Goal: Task Accomplishment & Management: Manage account settings

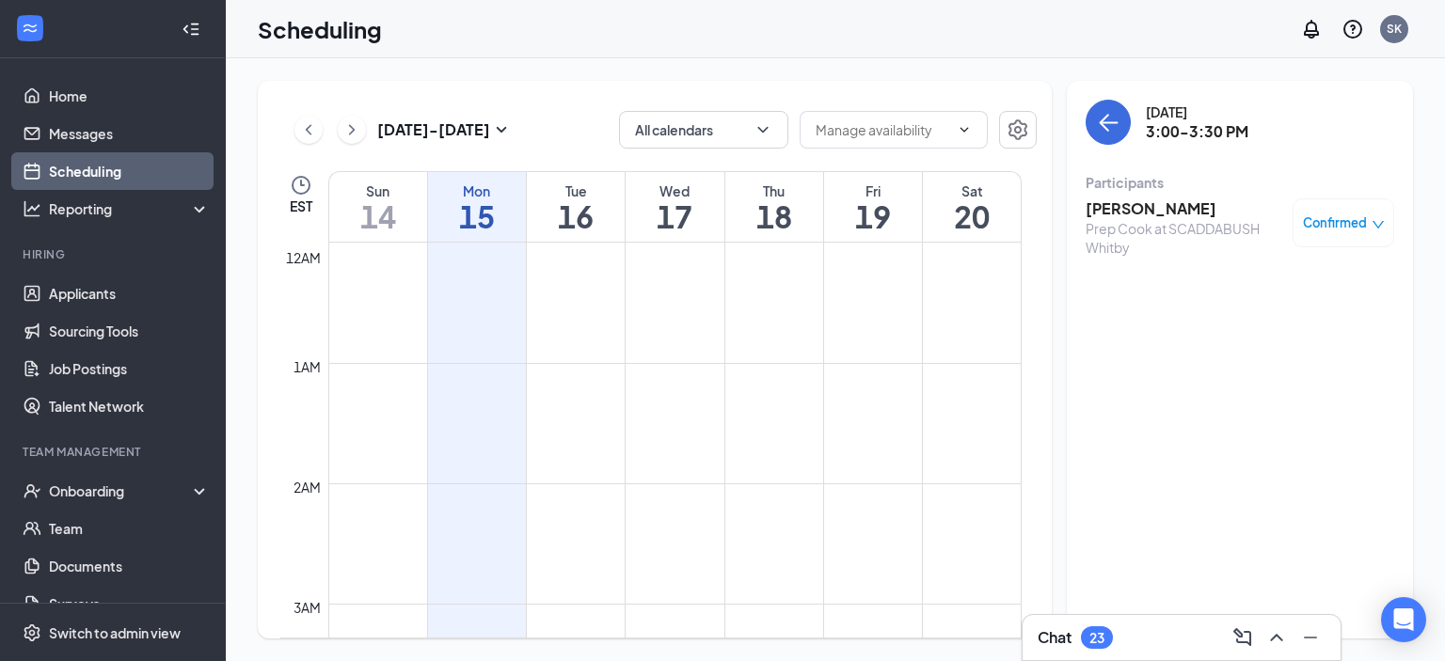
scroll to position [1621, 0]
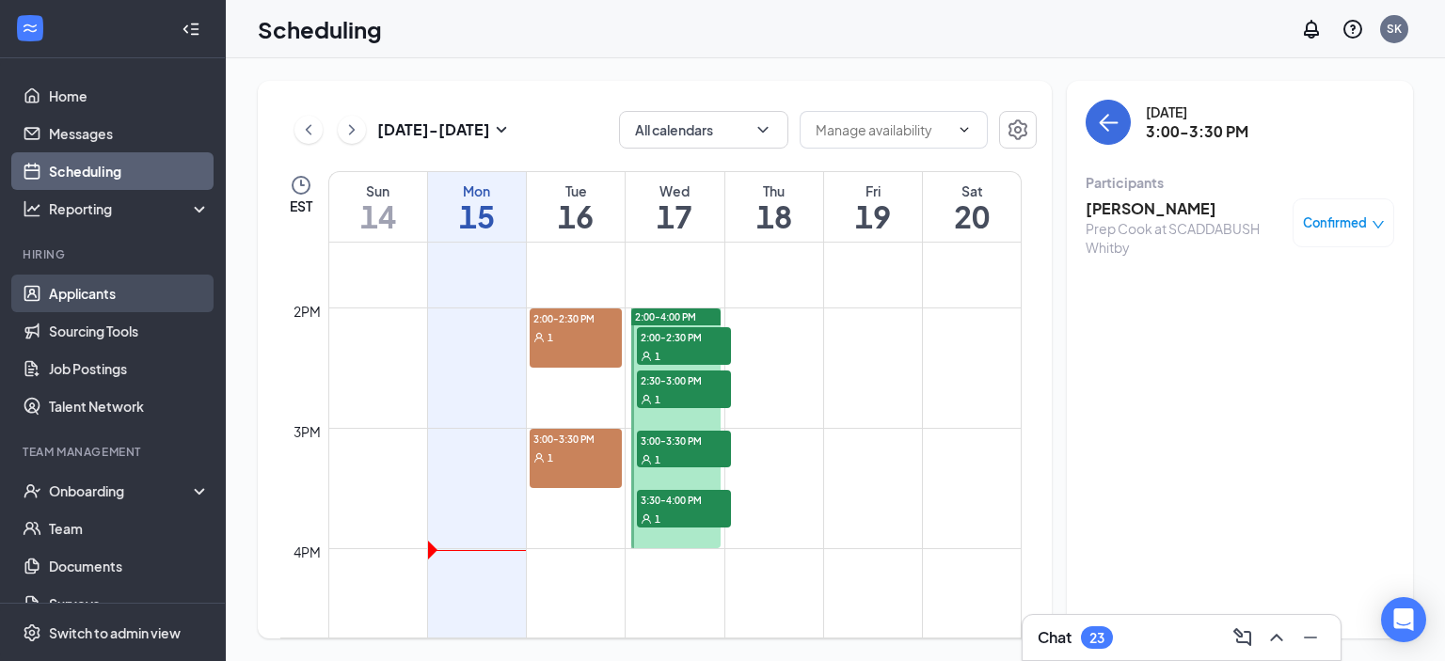
click at [103, 293] on link "Applicants" at bounding box center [129, 294] width 161 height 38
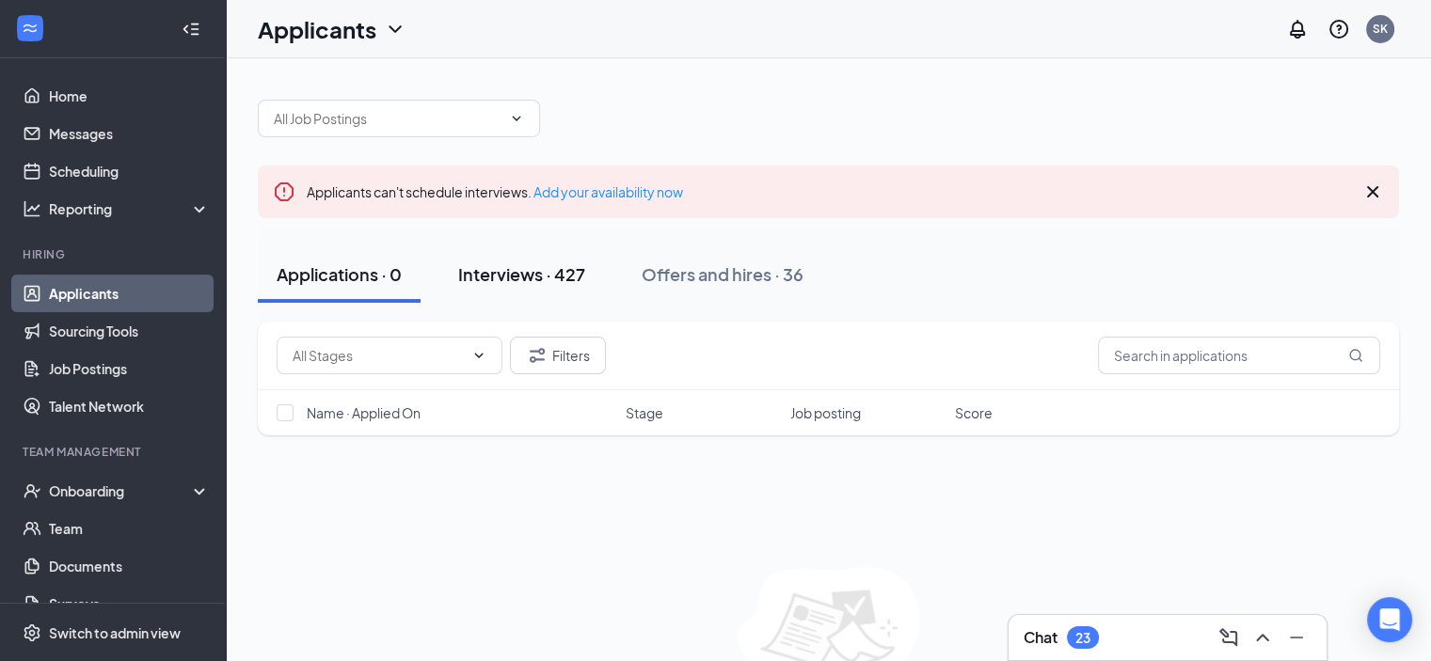
click at [531, 275] on div "Interviews · 427" at bounding box center [521, 274] width 127 height 24
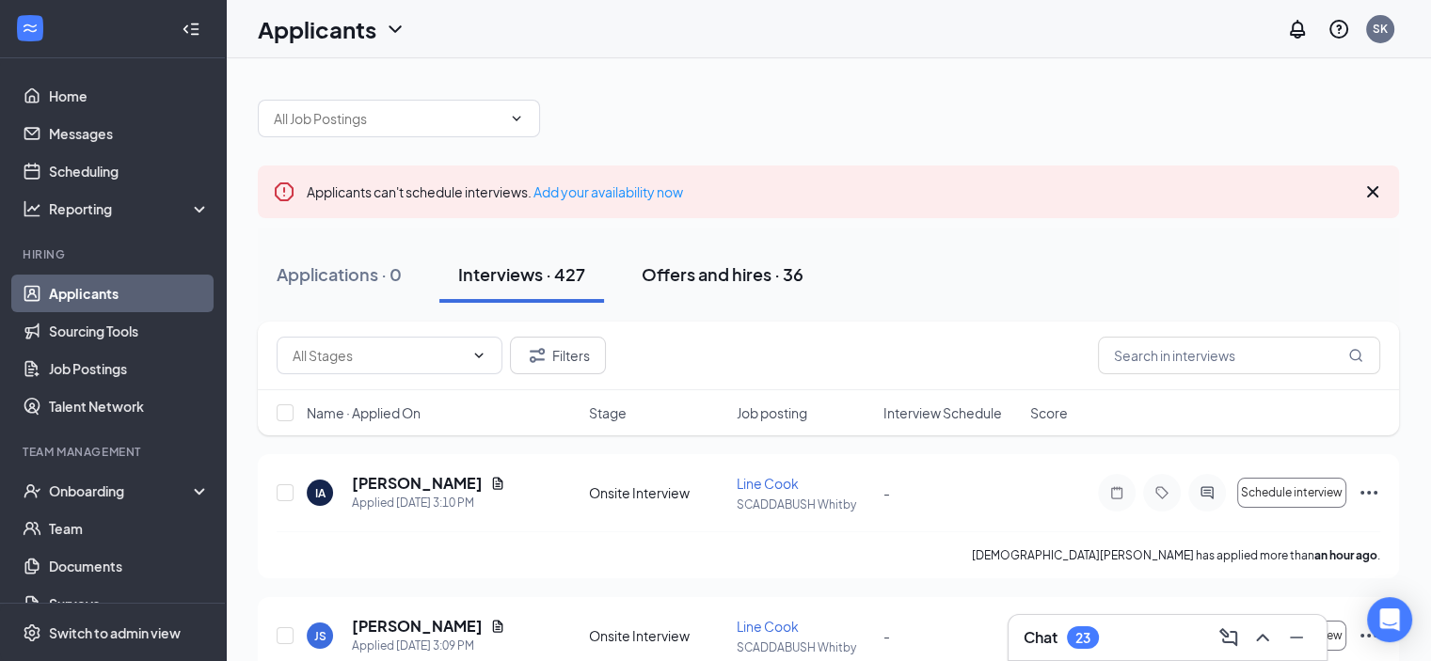
click at [759, 274] on div "Offers and hires · 36" at bounding box center [723, 274] width 162 height 24
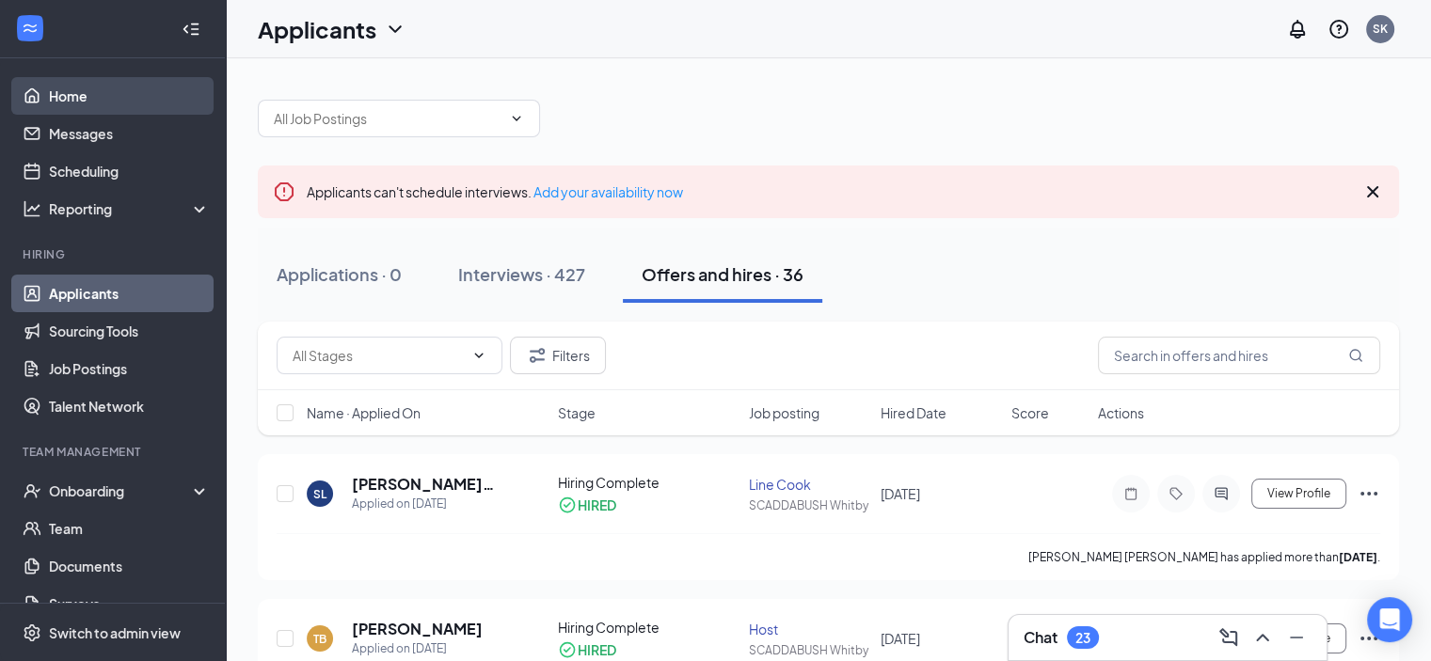
click at [66, 90] on link "Home" at bounding box center [129, 96] width 161 height 38
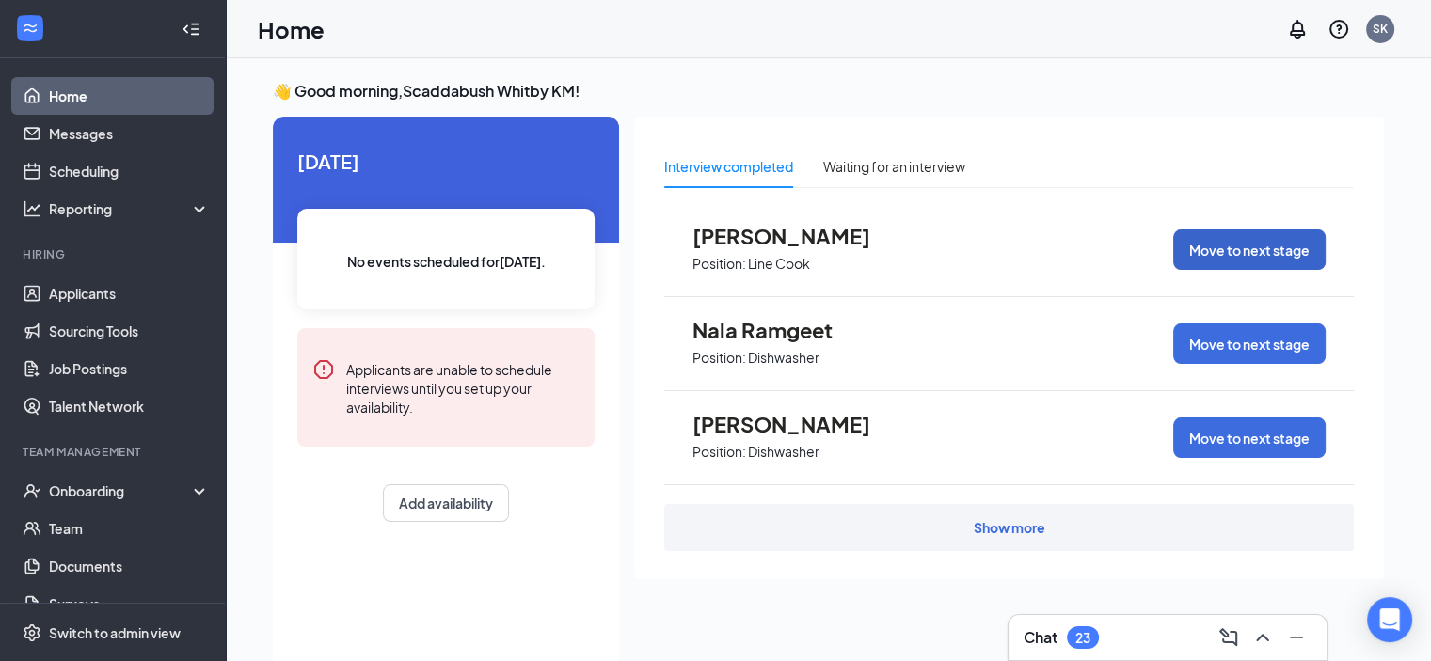
click at [1237, 258] on button "Move to next stage" at bounding box center [1249, 250] width 152 height 40
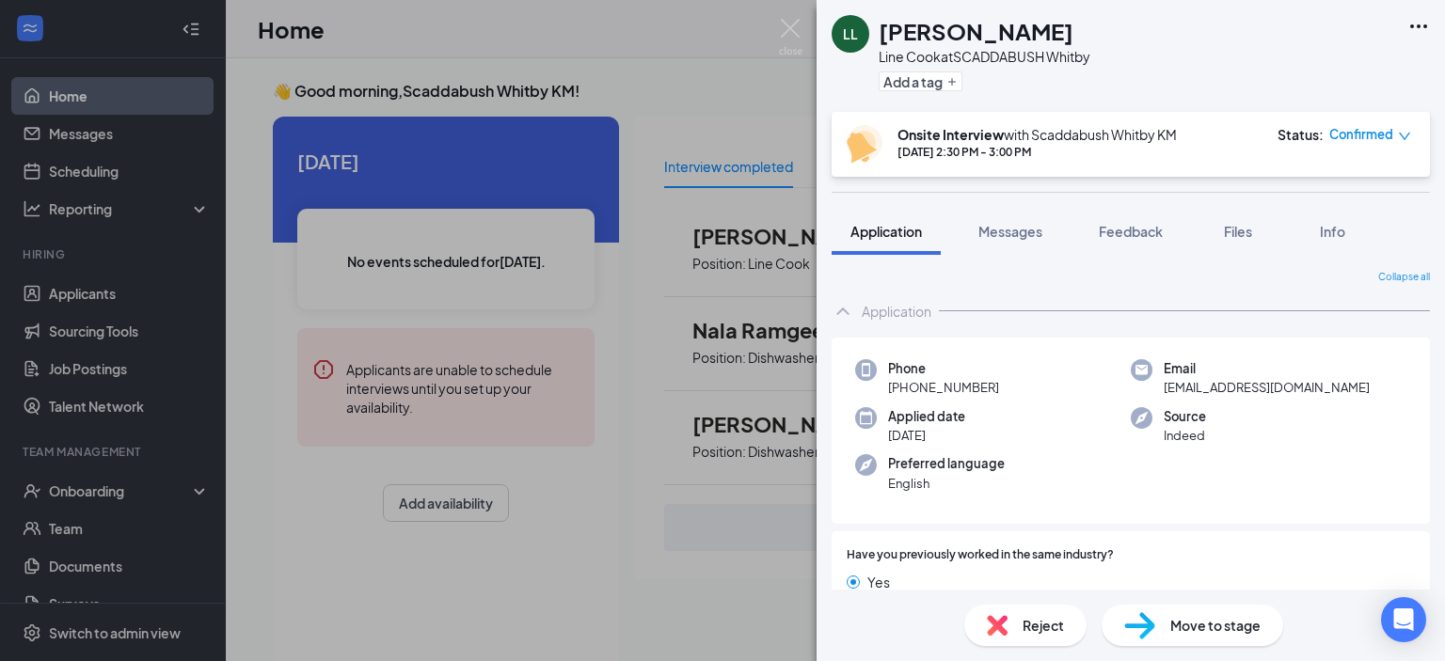
click at [1231, 630] on span "Move to stage" at bounding box center [1215, 625] width 90 height 21
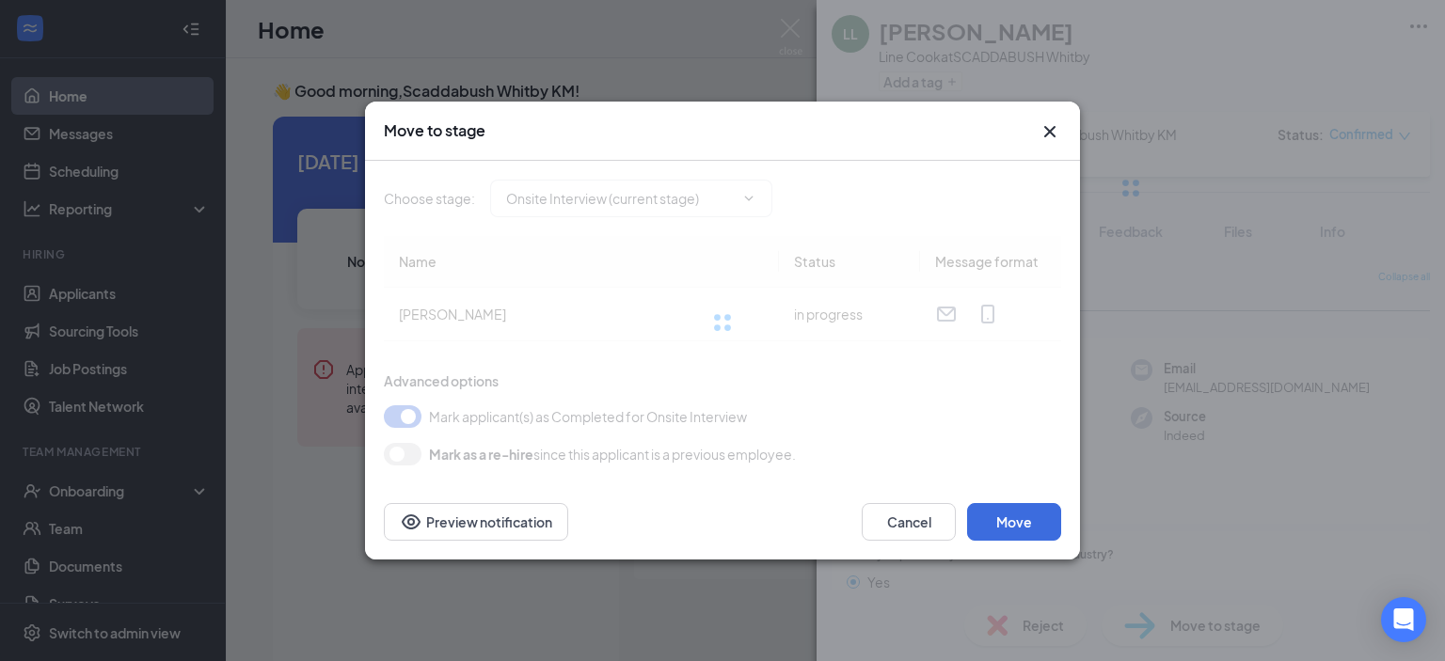
type input "Hiring Complete (final stage)"
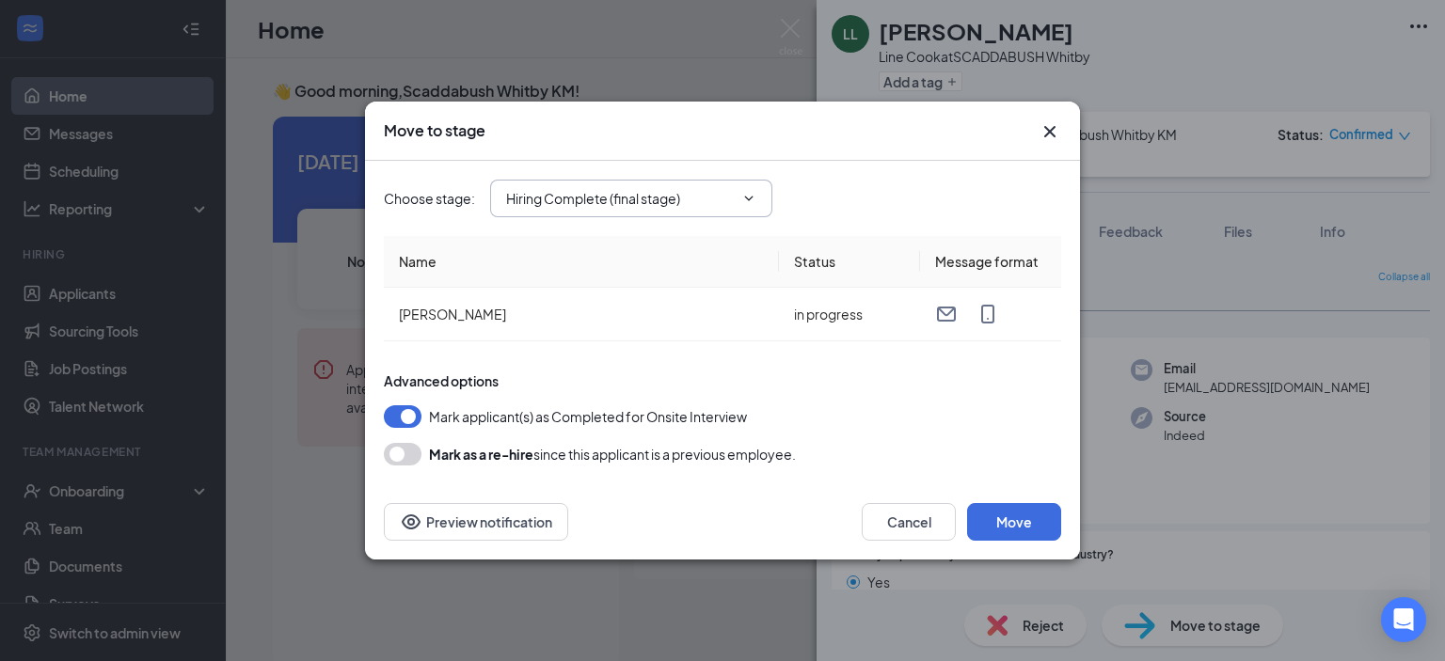
click at [735, 194] on span "Hiring Complete (final stage)" at bounding box center [631, 199] width 282 height 38
click at [749, 197] on icon "ChevronDown" at bounding box center [748, 198] width 15 height 15
click at [1020, 515] on button "Move" at bounding box center [1014, 522] width 94 height 38
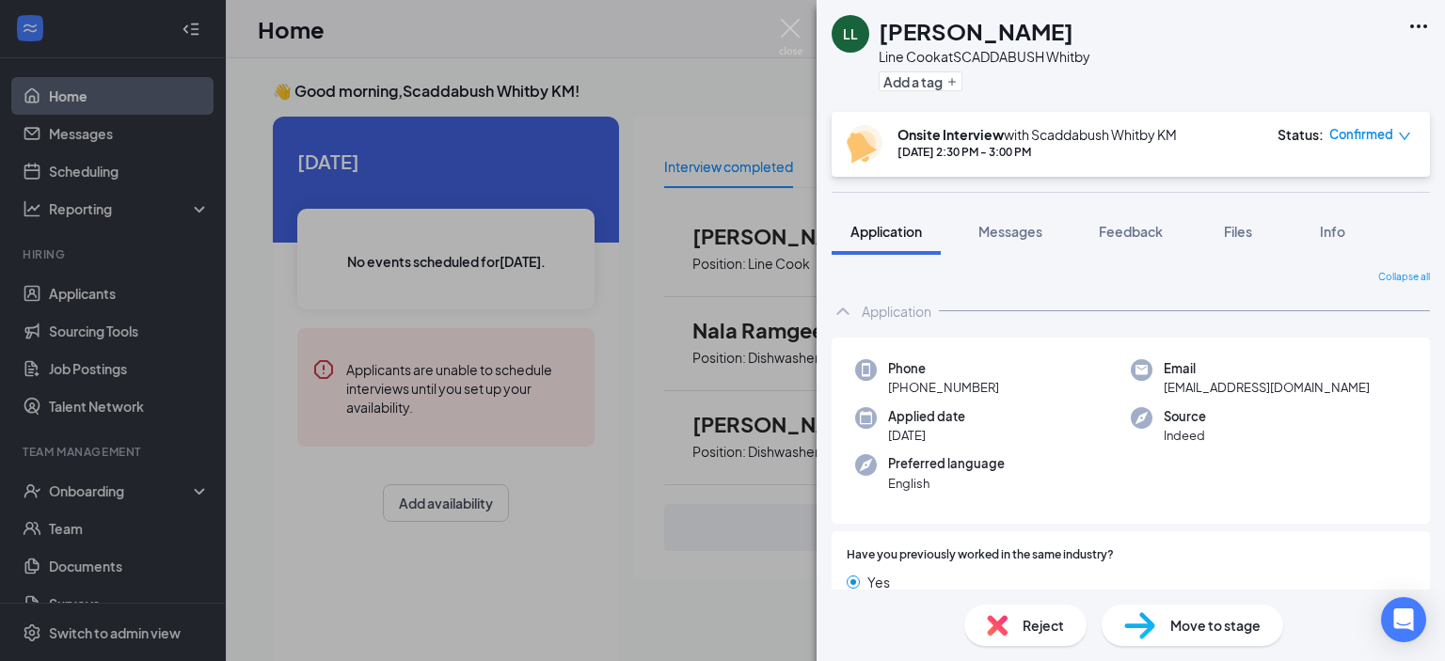
click at [813, 208] on div "[PERSON_NAME] Line Cook at SCADDABUSH Whitby Add a tag Onsite Interview with Sc…" at bounding box center [722, 330] width 1445 height 661
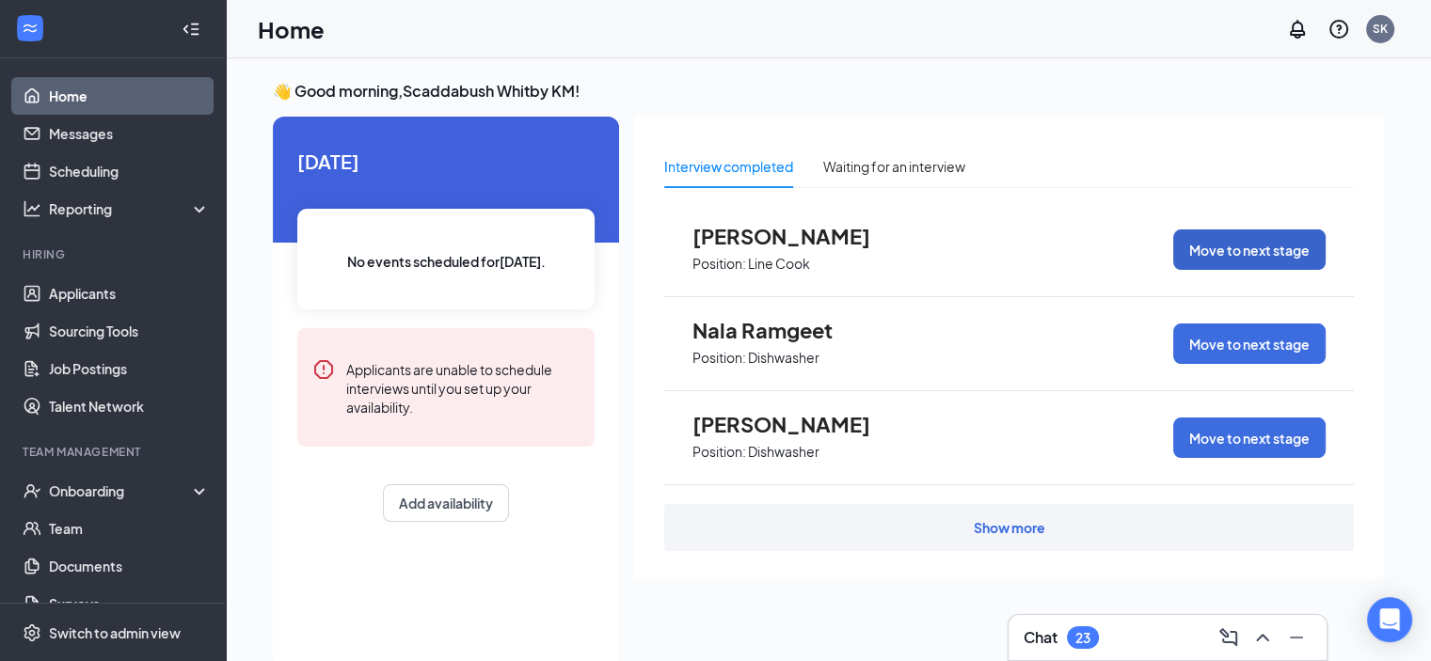
click at [1238, 251] on button "Move to next stage" at bounding box center [1249, 250] width 152 height 40
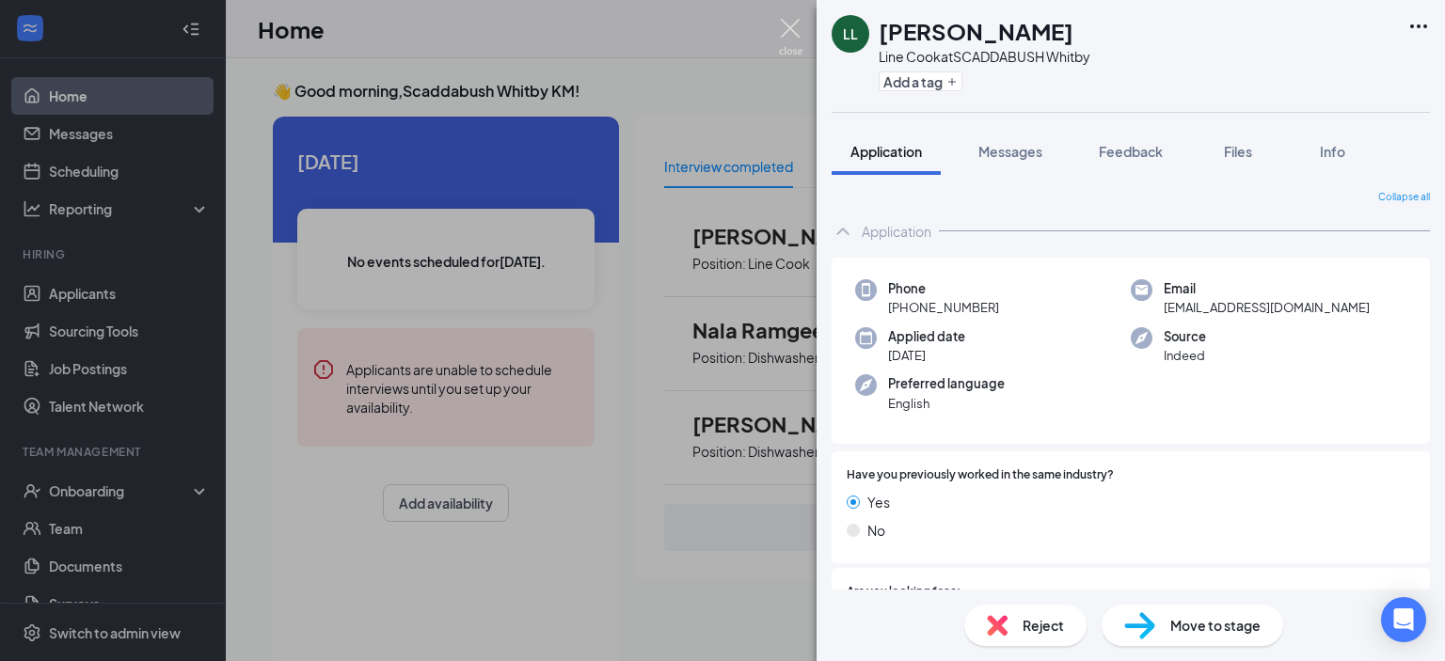
click at [794, 19] on img at bounding box center [791, 37] width 24 height 37
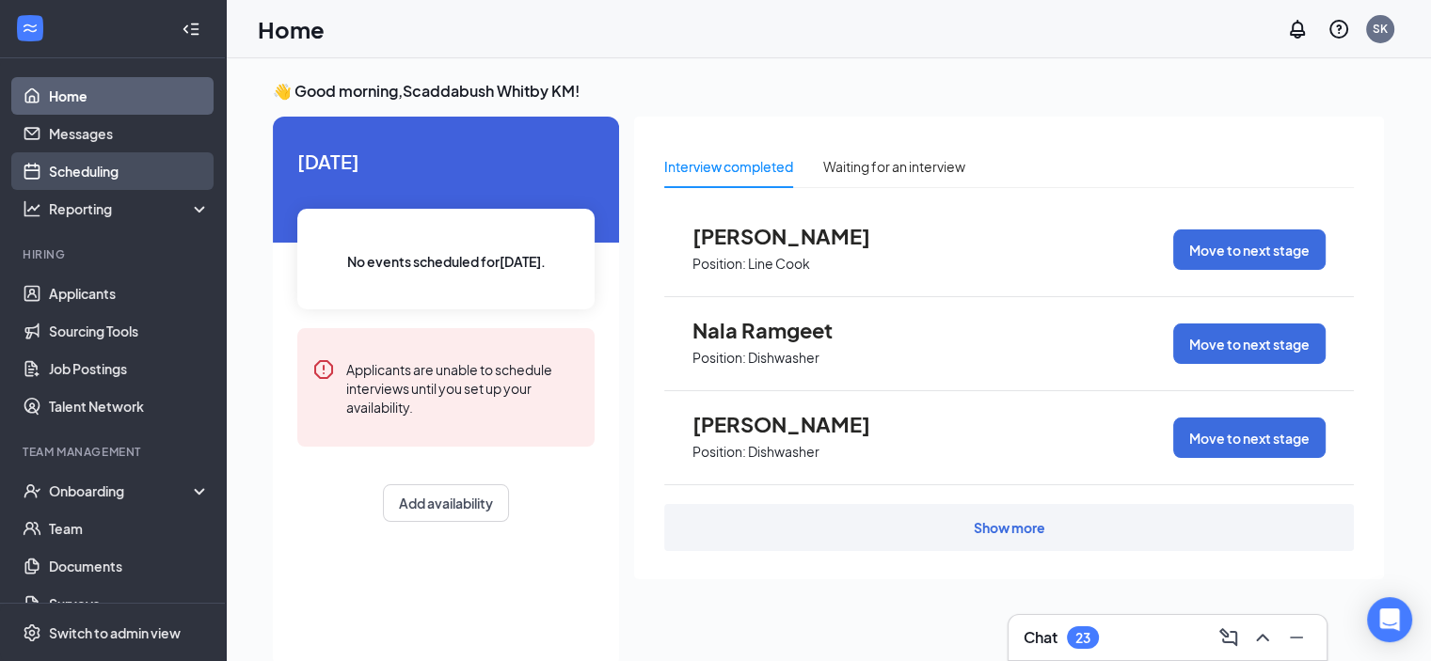
click at [90, 180] on link "Scheduling" at bounding box center [129, 171] width 161 height 38
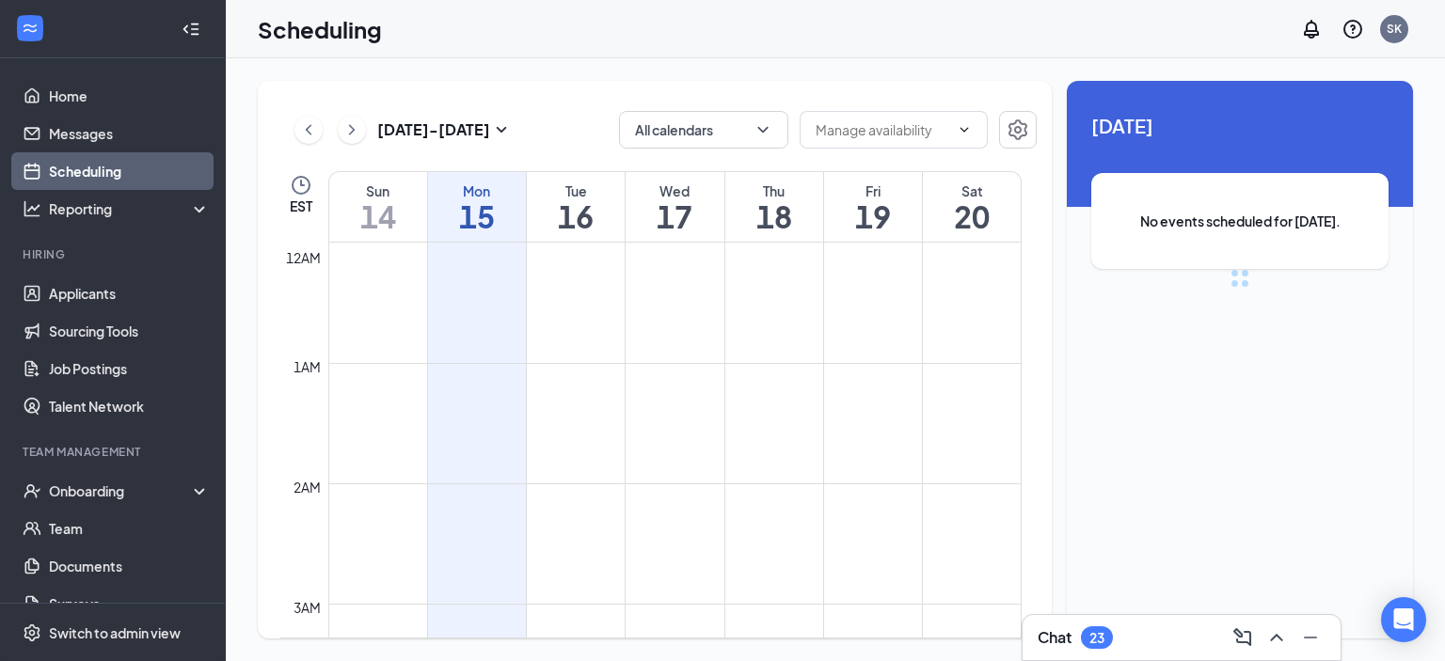
scroll to position [925, 0]
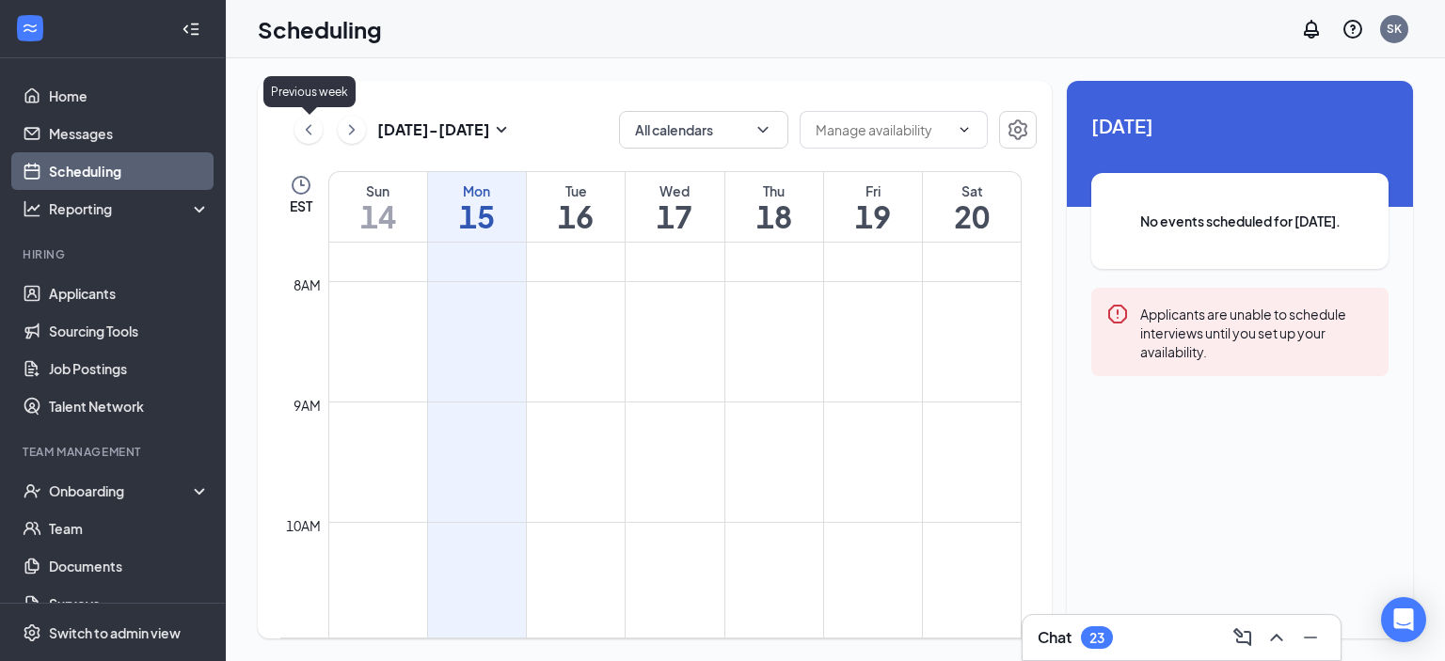
click at [309, 129] on icon "ChevronLeft" at bounding box center [308, 130] width 19 height 23
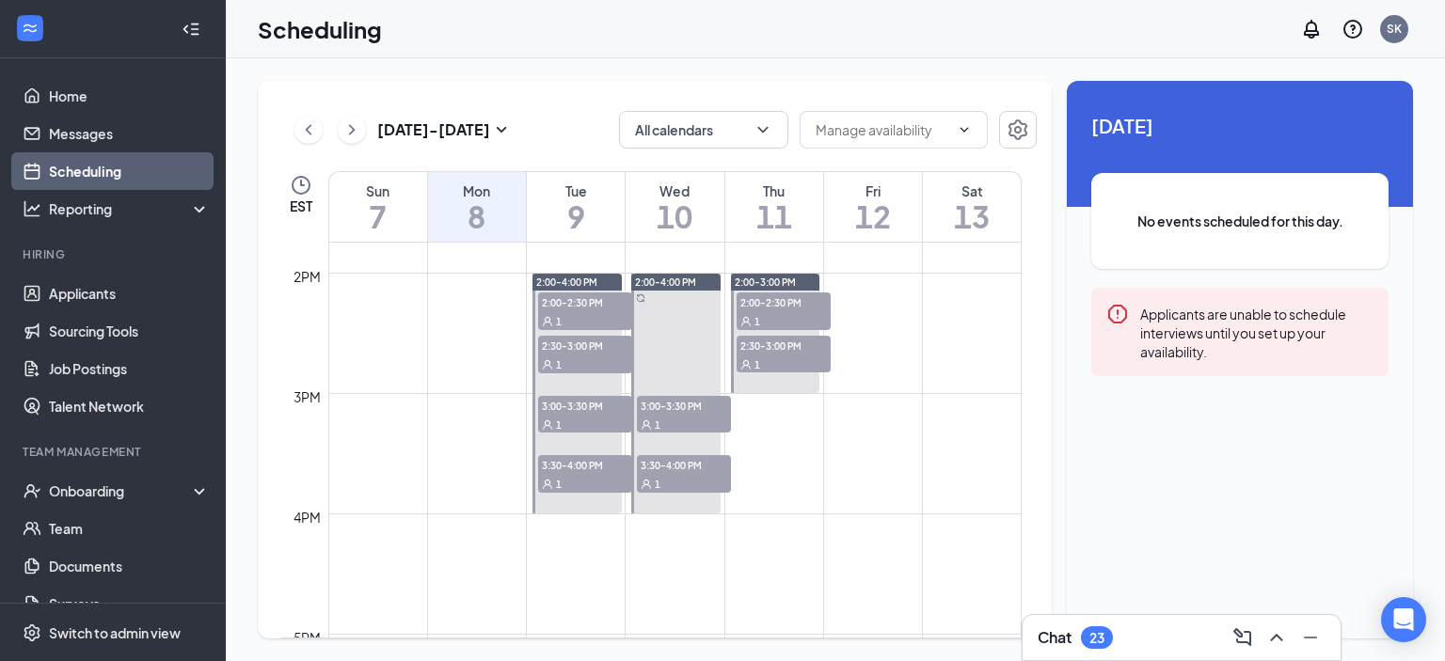
scroll to position [1643, 0]
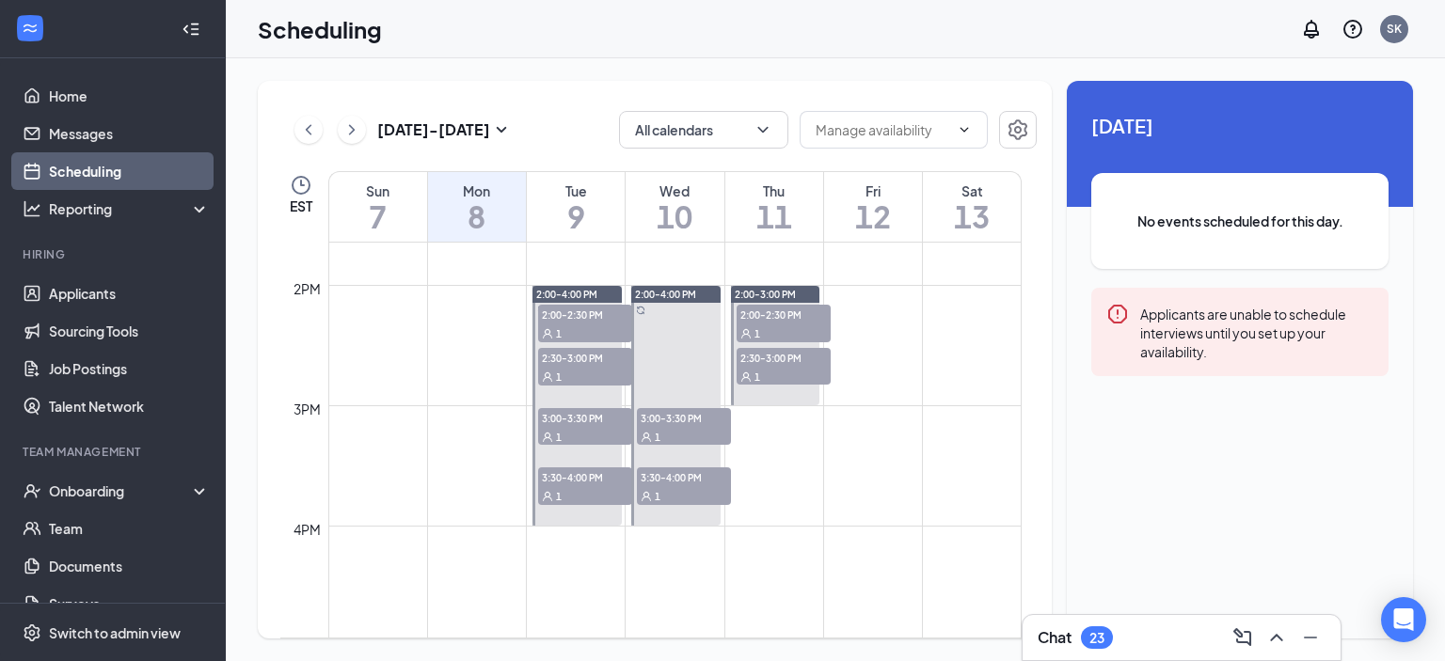
click at [596, 477] on span "3:30-4:00 PM" at bounding box center [585, 476] width 94 height 19
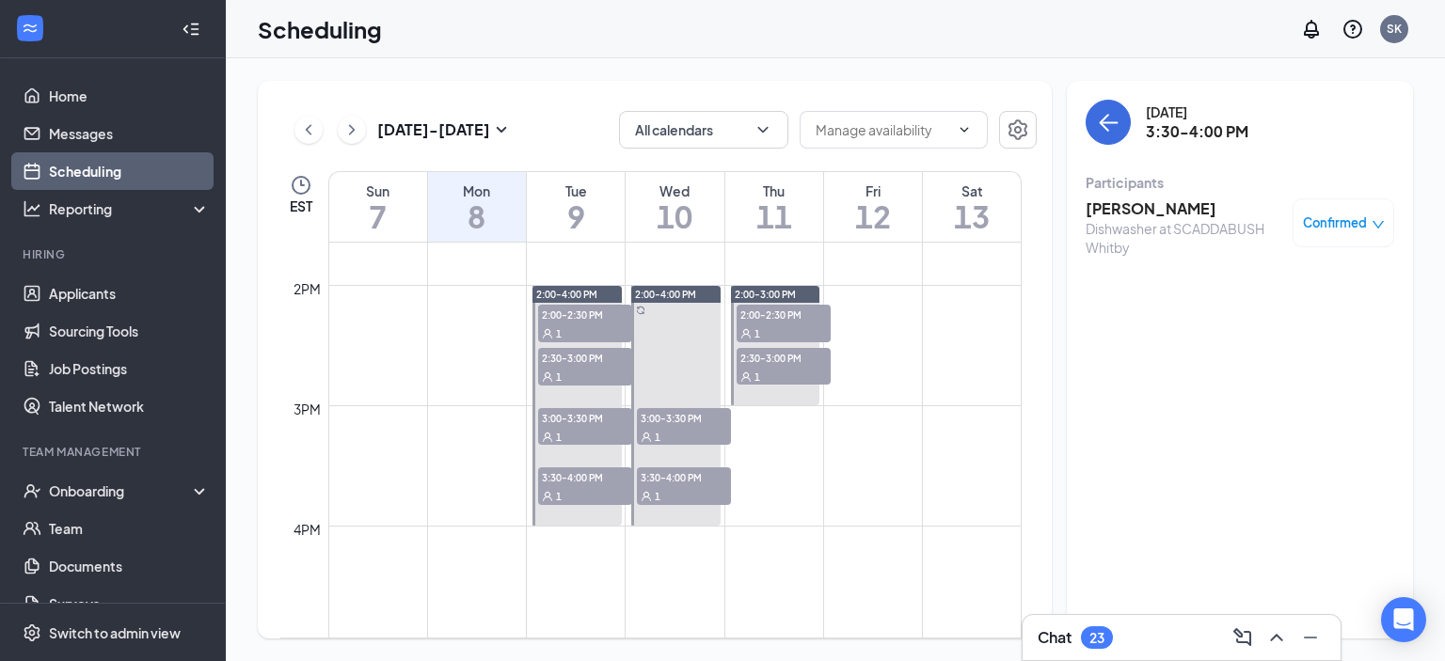
click at [590, 427] on div "1" at bounding box center [585, 436] width 94 height 19
click at [591, 357] on span "2:30-3:00 PM" at bounding box center [585, 357] width 94 height 19
click at [1337, 221] on span "Completed" at bounding box center [1334, 223] width 68 height 19
click at [1351, 128] on div "[DATE] 2:30-3:00 PM" at bounding box center [1239, 122] width 309 height 45
click at [559, 325] on div "1" at bounding box center [585, 333] width 94 height 19
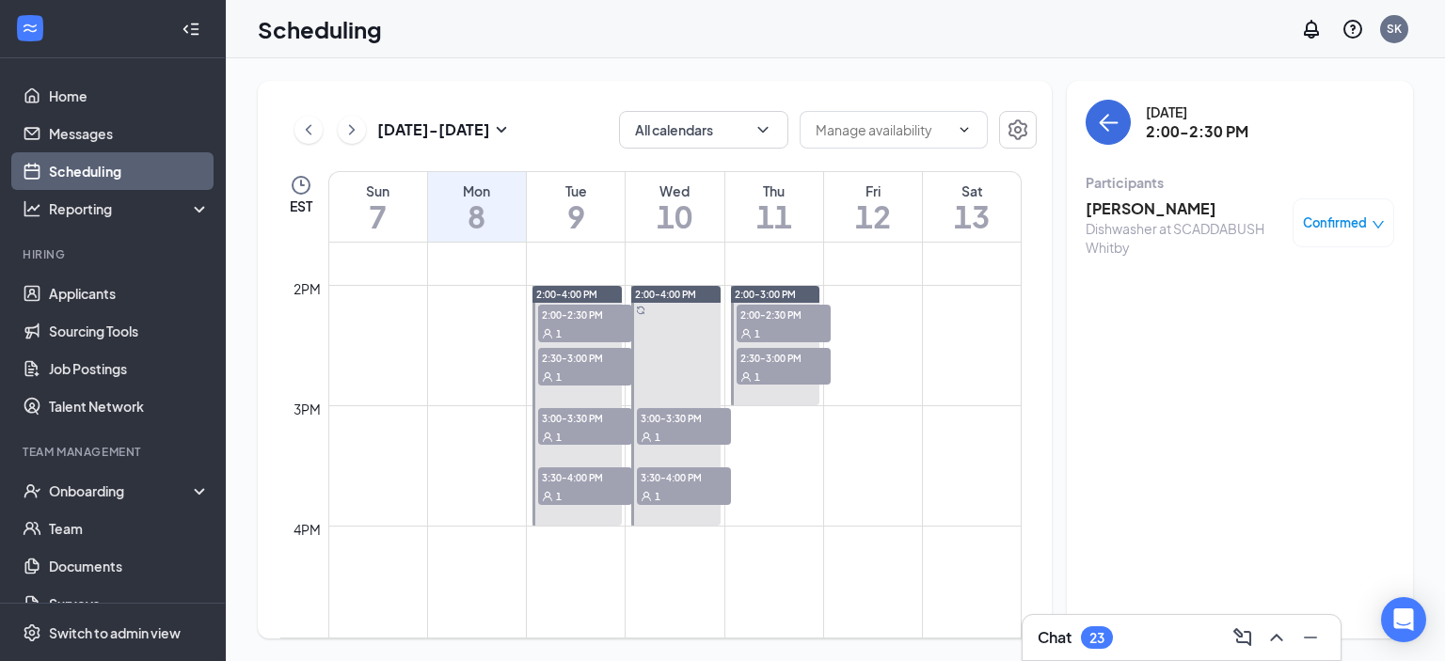
click at [1354, 219] on span "Confirmed" at bounding box center [1335, 223] width 64 height 19
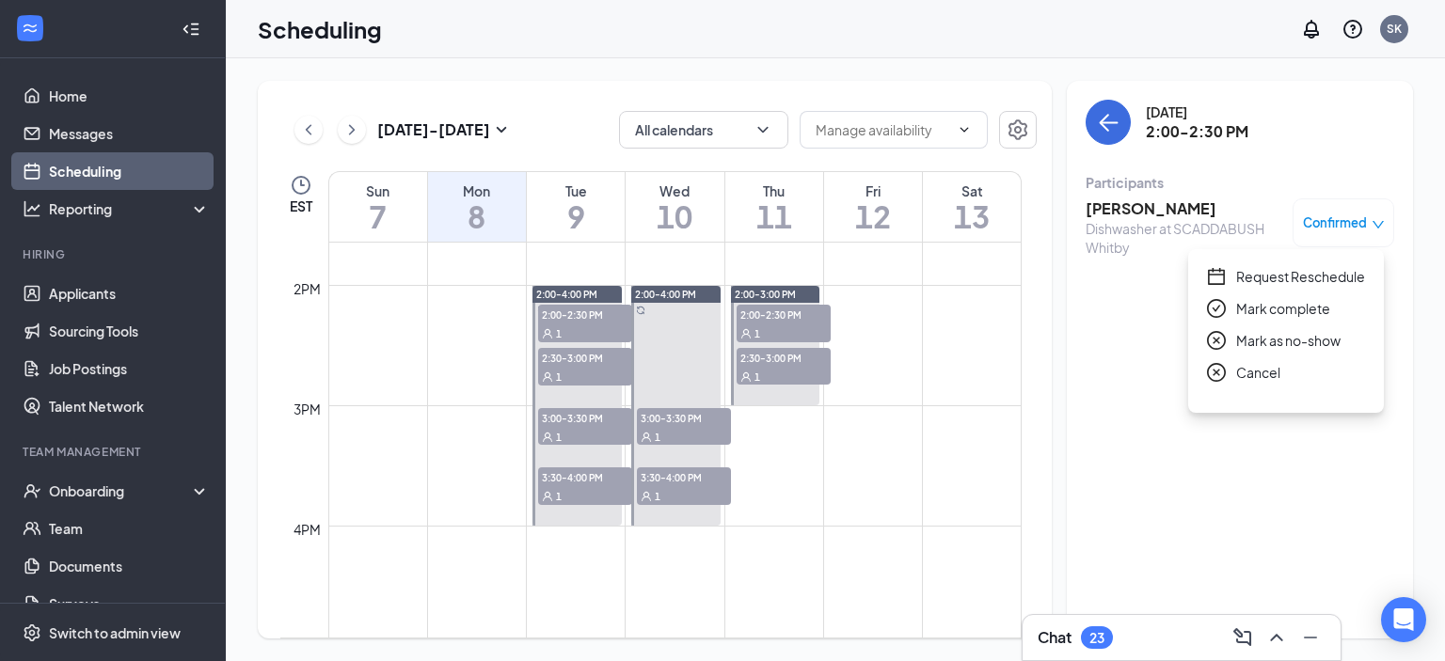
click at [1354, 219] on span "Confirmed" at bounding box center [1335, 223] width 64 height 19
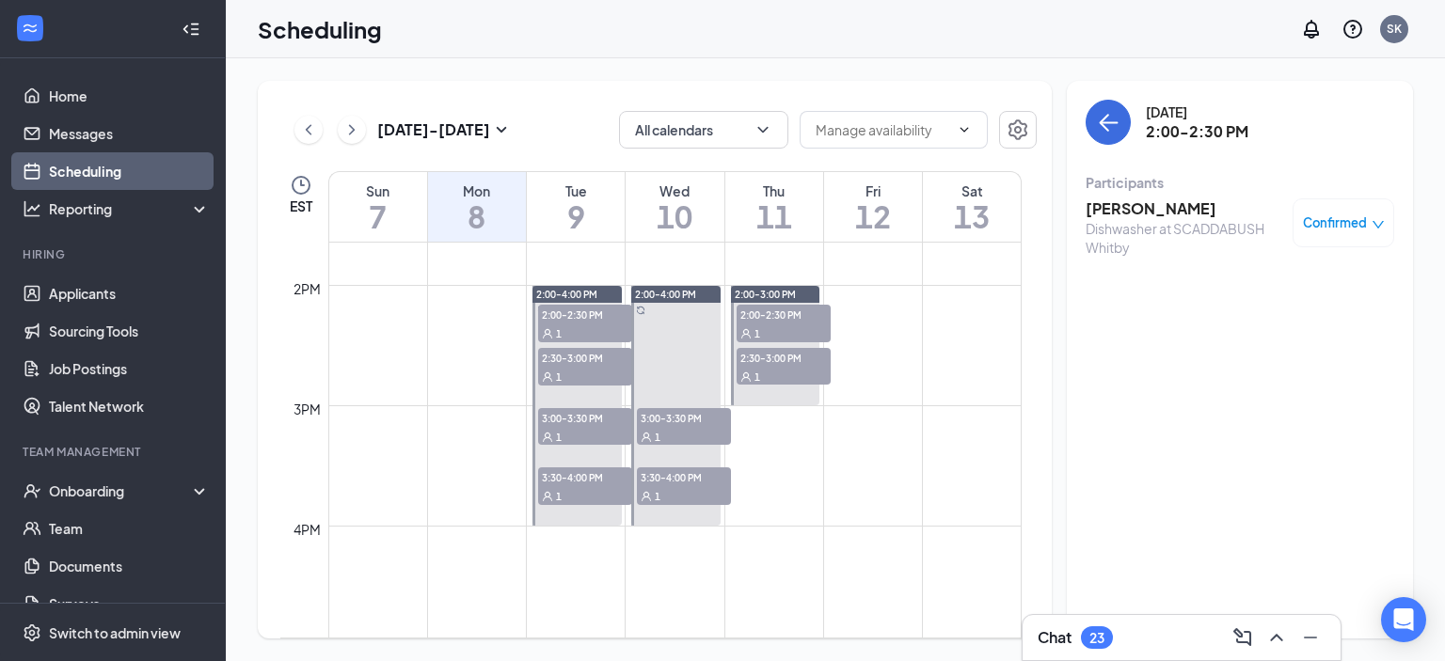
click at [1354, 219] on span "Confirmed" at bounding box center [1335, 223] width 64 height 19
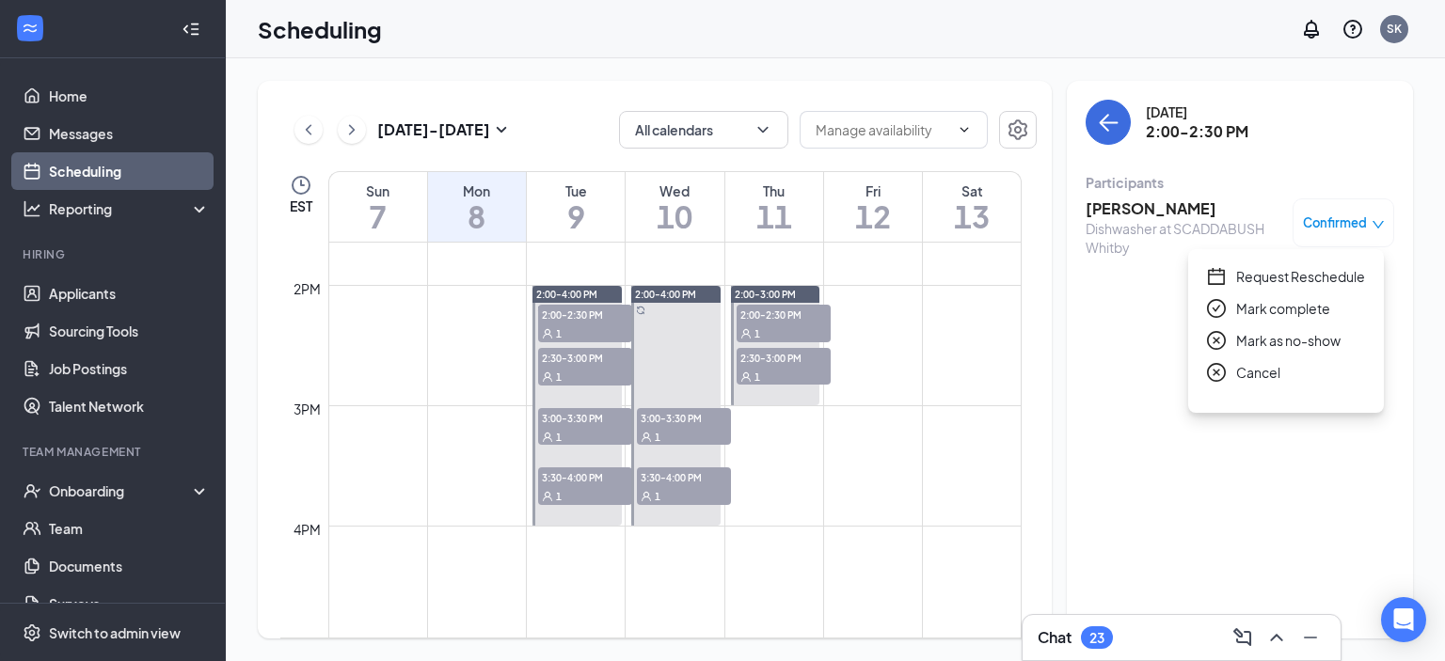
click at [1006, 34] on div "Scheduling SK" at bounding box center [835, 29] width 1219 height 58
